Goal: Task Accomplishment & Management: Use online tool/utility

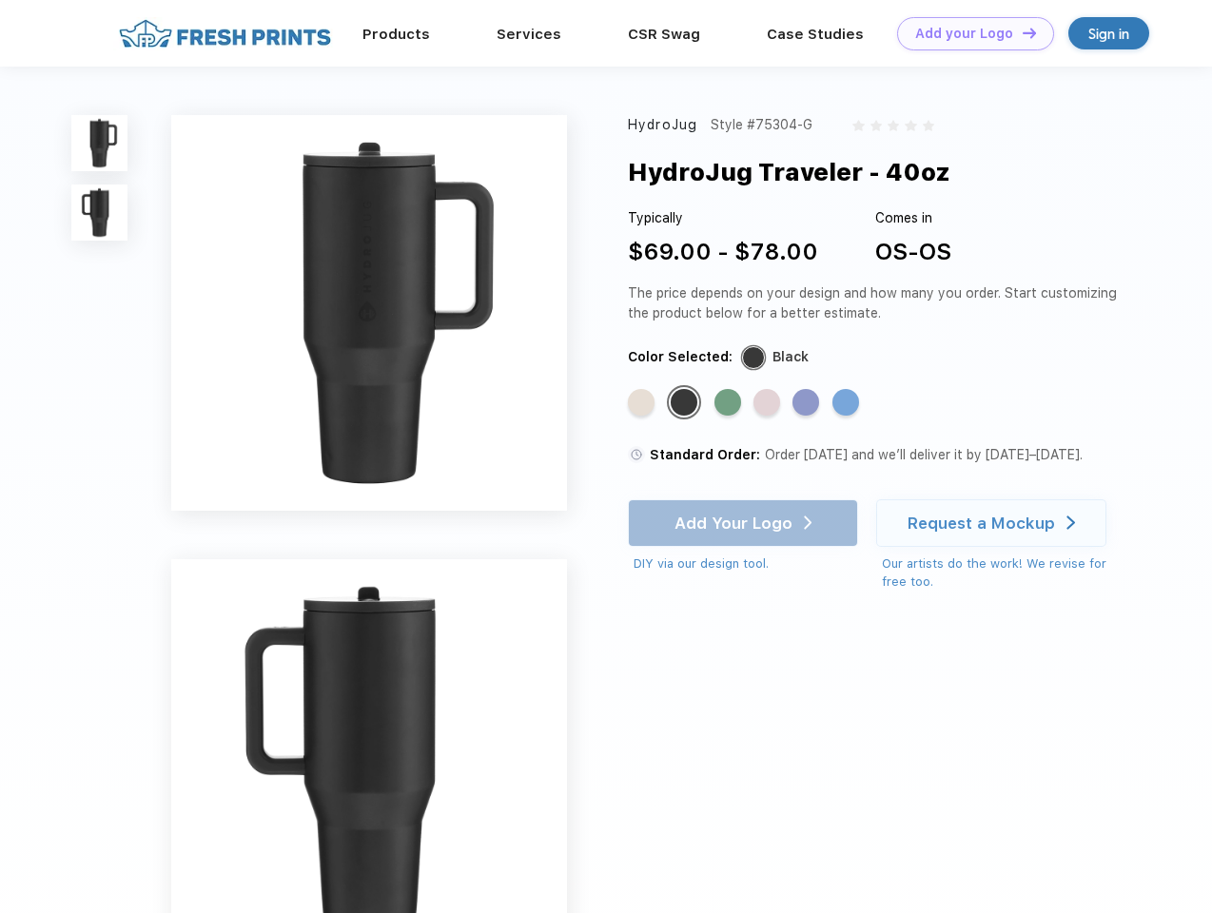
click at [968, 33] on link "Add your Logo Design Tool" at bounding box center [975, 33] width 157 height 33
click at [0, 0] on div "Design Tool" at bounding box center [0, 0] width 0 height 0
click at [1020, 32] on link "Add your Logo Design Tool" at bounding box center [975, 33] width 157 height 33
click at [100, 143] on img at bounding box center [99, 143] width 56 height 56
click at [100, 213] on img at bounding box center [99, 212] width 56 height 56
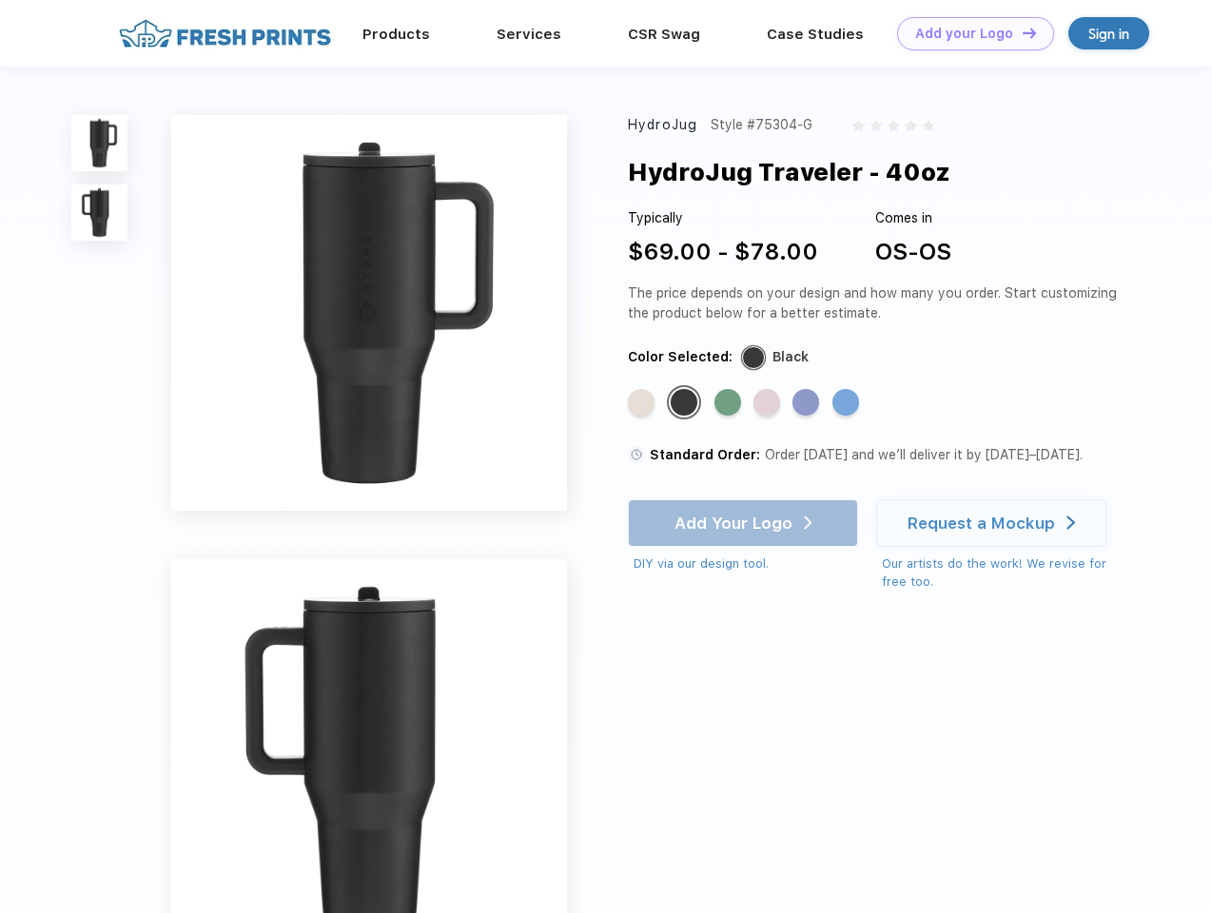
click at [643, 403] on div "Standard Color" at bounding box center [641, 402] width 27 height 27
click at [686, 403] on div "Standard Color" at bounding box center [683, 402] width 27 height 27
click at [729, 403] on div "Standard Color" at bounding box center [727, 402] width 27 height 27
click at [768, 403] on div "Standard Color" at bounding box center [766, 402] width 27 height 27
click at [807, 403] on div "Standard Color" at bounding box center [805, 402] width 27 height 27
